Goal: Task Accomplishment & Management: Complete application form

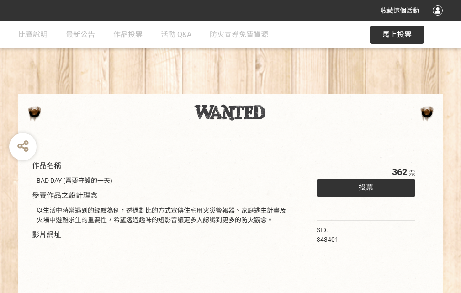
click at [439, 19] on div "收藏這個活動" at bounding box center [230, 10] width 461 height 21
click at [286, 90] on div "作品名稱 BAD DAY (需要守護的一天) 參賽作品之設計理念 以生活中時常遇到的經驗為例，透過對比的方式宣傳住宅用火災警報器、家庭逃生計畫及火場中避難求生…" at bounding box center [230, 213] width 461 height 384
click at [364, 185] on span "投票" at bounding box center [366, 187] width 15 height 9
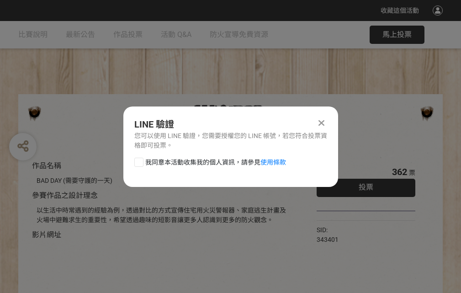
click at [138, 160] on div at bounding box center [138, 162] width 9 height 9
checkbox input "true"
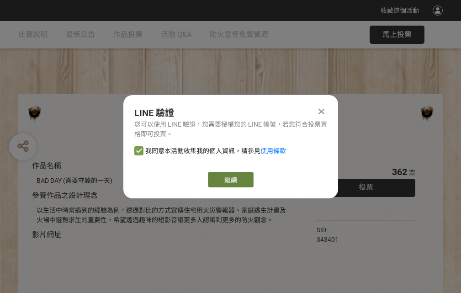
click at [230, 180] on link "繼續" at bounding box center [231, 180] width 46 height 16
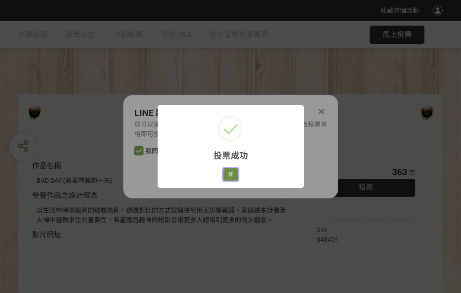
click at [228, 173] on button "好" at bounding box center [230, 174] width 15 height 13
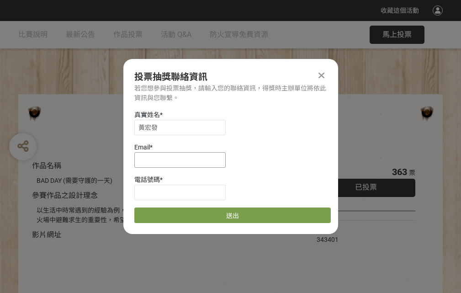
click at [183, 160] on input at bounding box center [179, 160] width 91 height 16
type input "[EMAIL_ADDRESS][DOMAIN_NAME]"
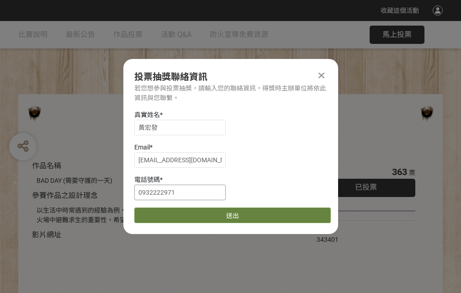
type input "0932222971"
click at [160, 212] on button "送出" at bounding box center [232, 215] width 197 height 16
